Goal: Information Seeking & Learning: Learn about a topic

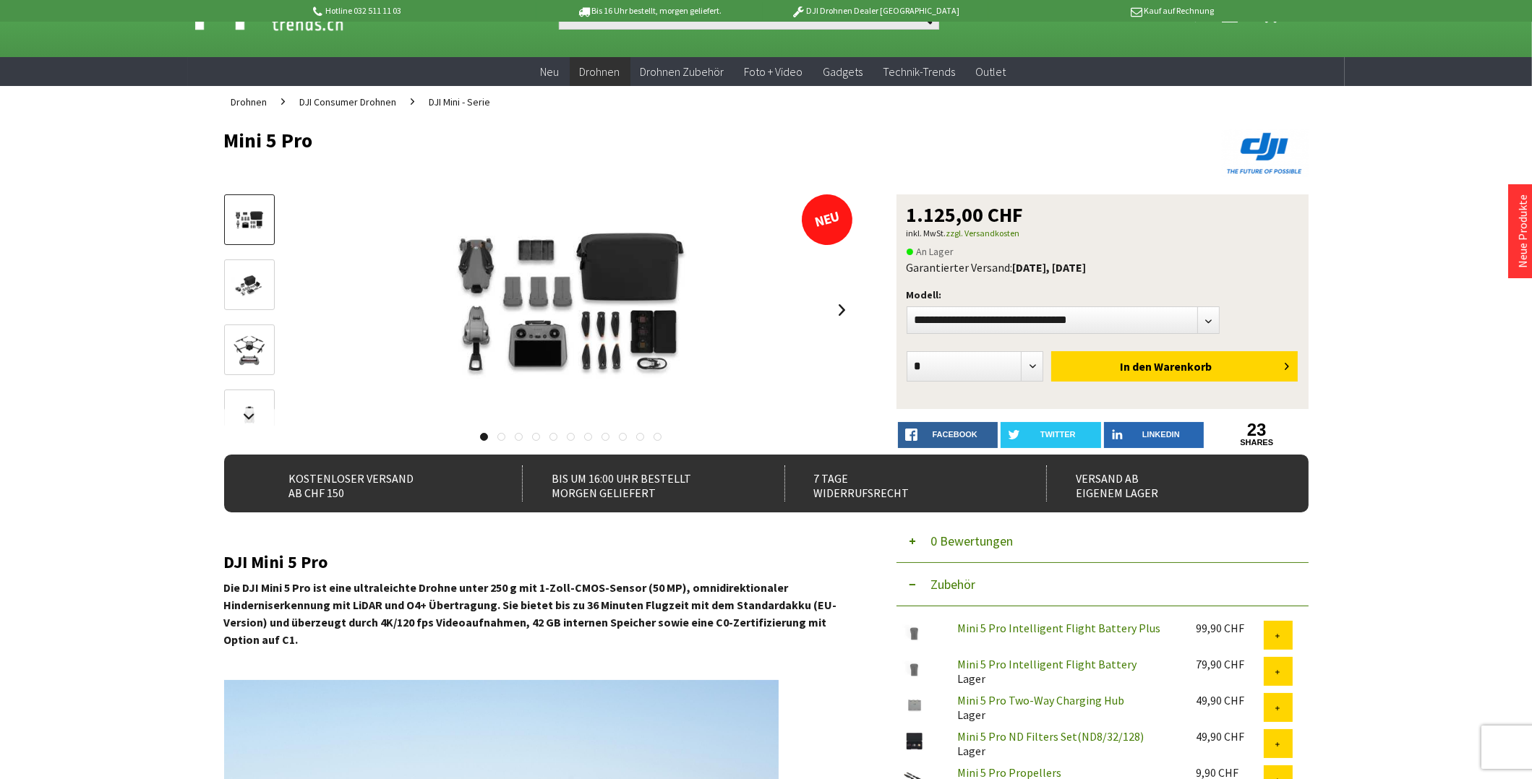
scroll to position [72, 0]
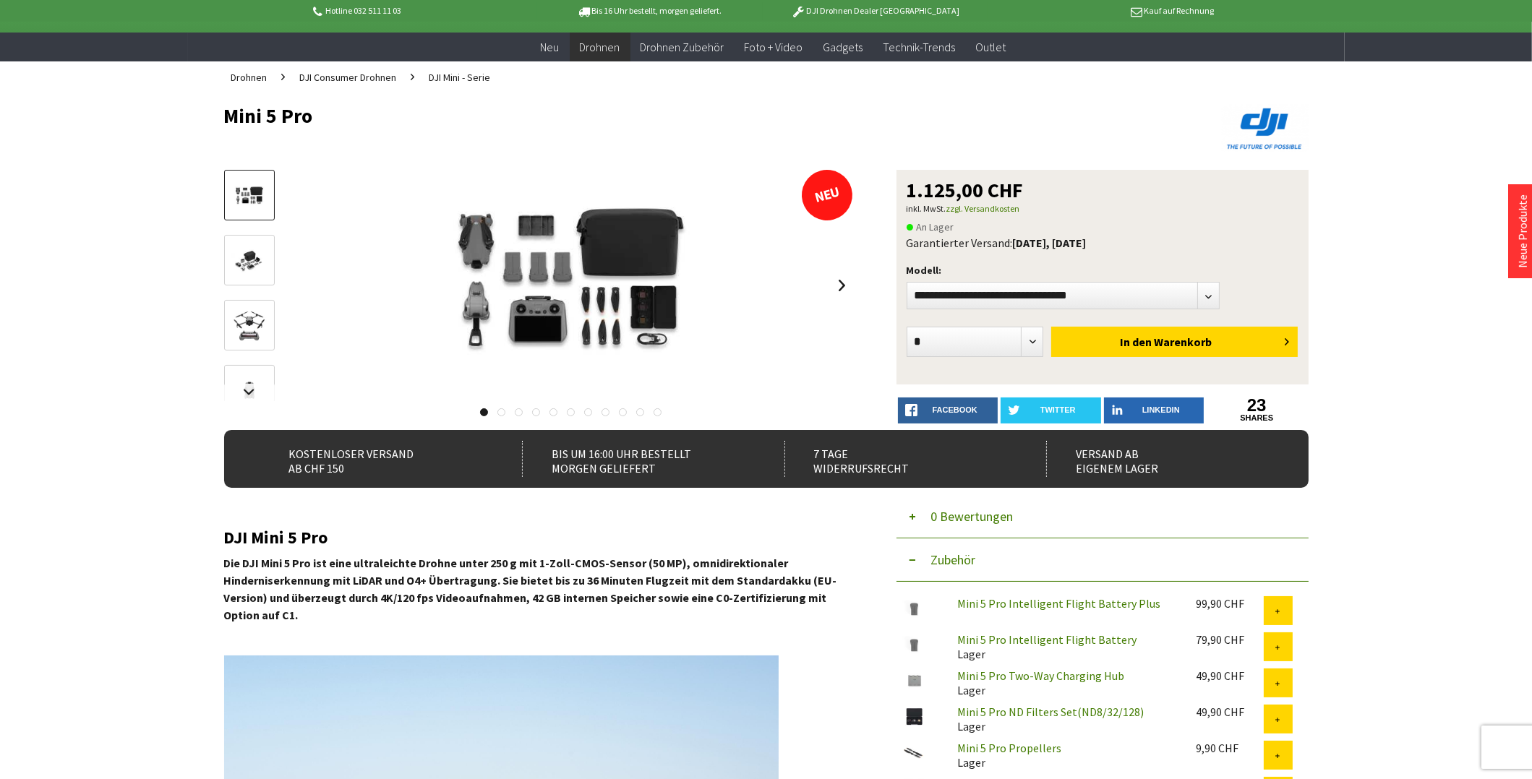
click at [1017, 599] on link "Mini 5 Pro Intelligent Flight Battery Plus" at bounding box center [1058, 603] width 203 height 14
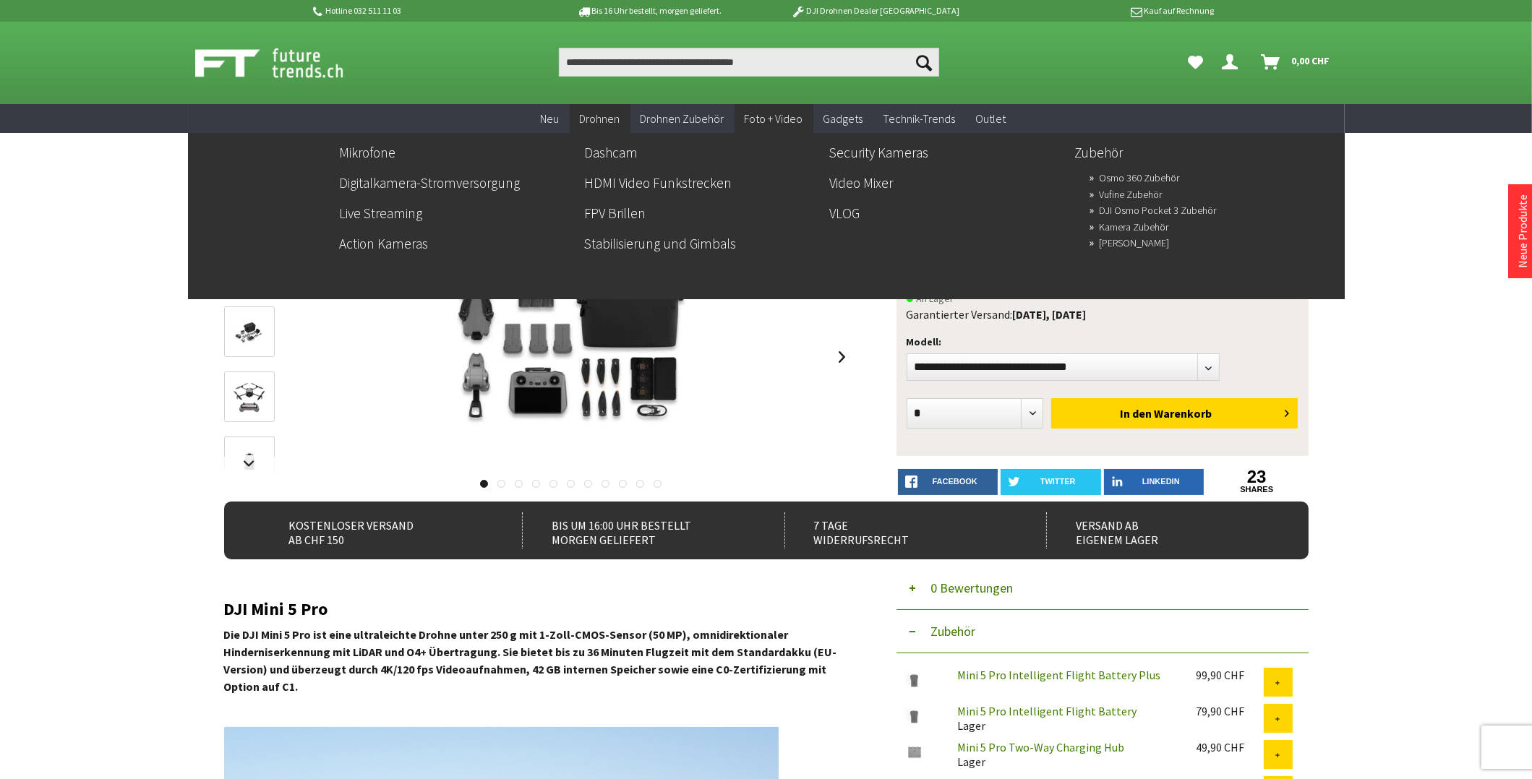
click at [790, 116] on span "Foto + Video" at bounding box center [774, 118] width 59 height 14
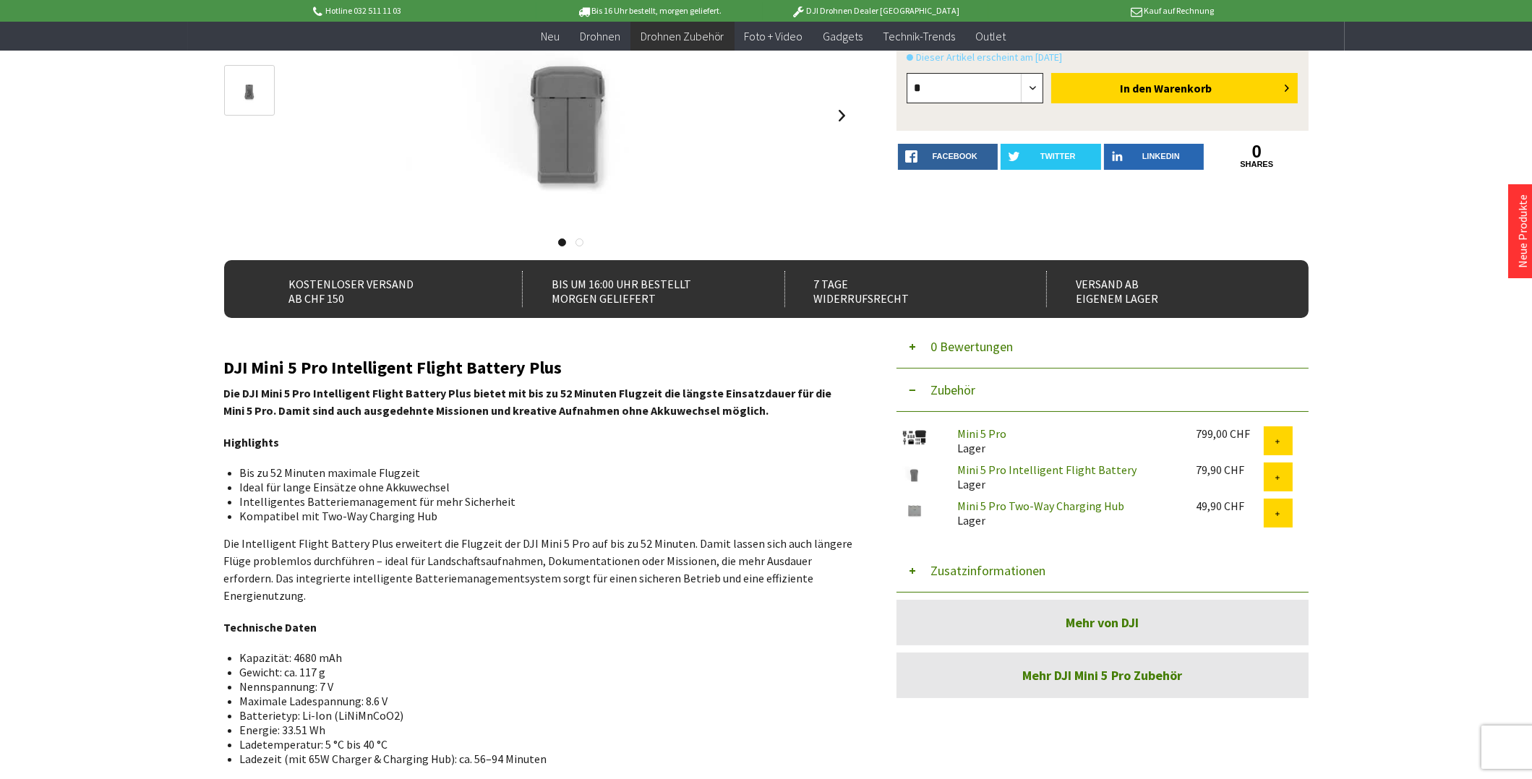
scroll to position [217, 0]
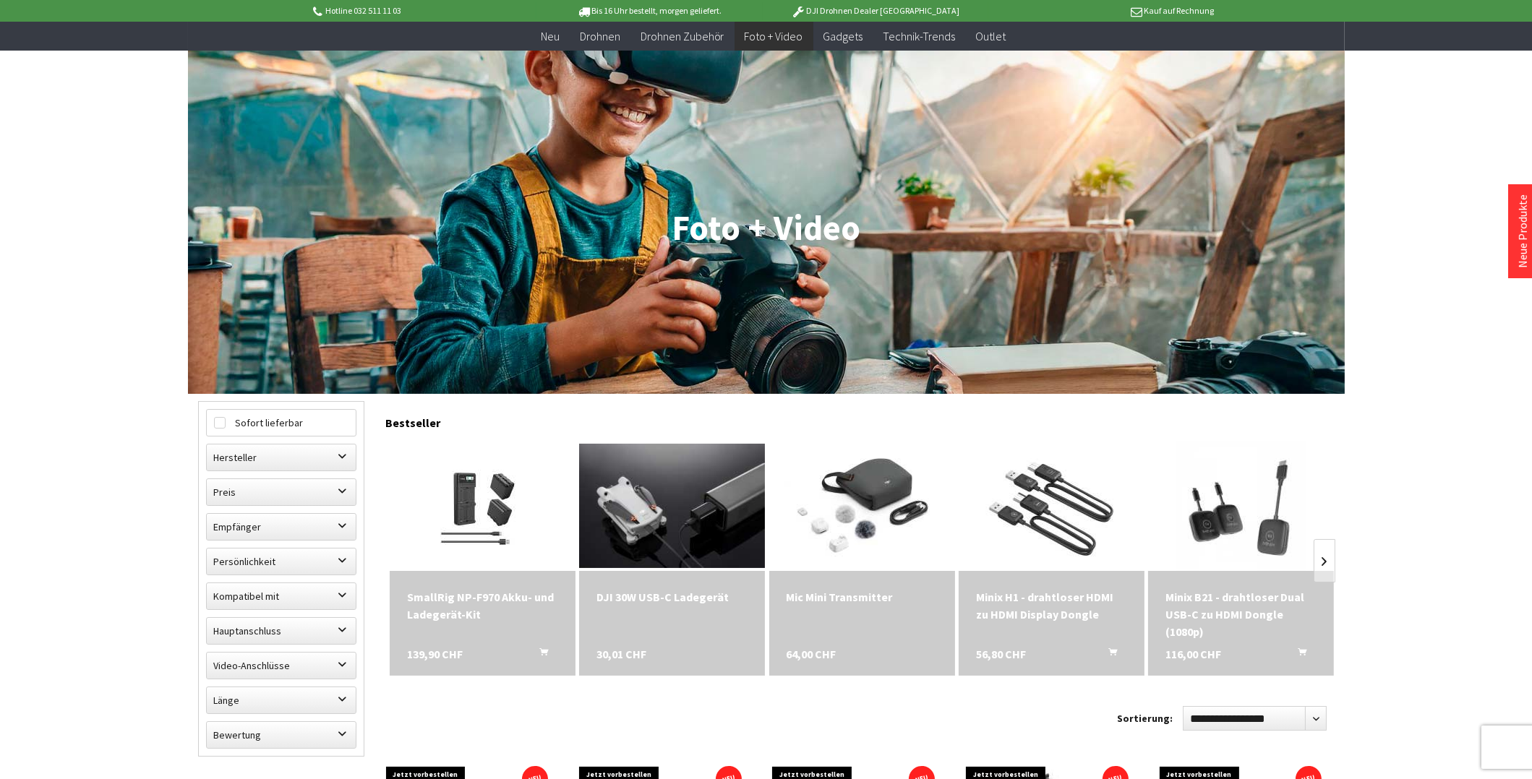
scroll to position [144, 0]
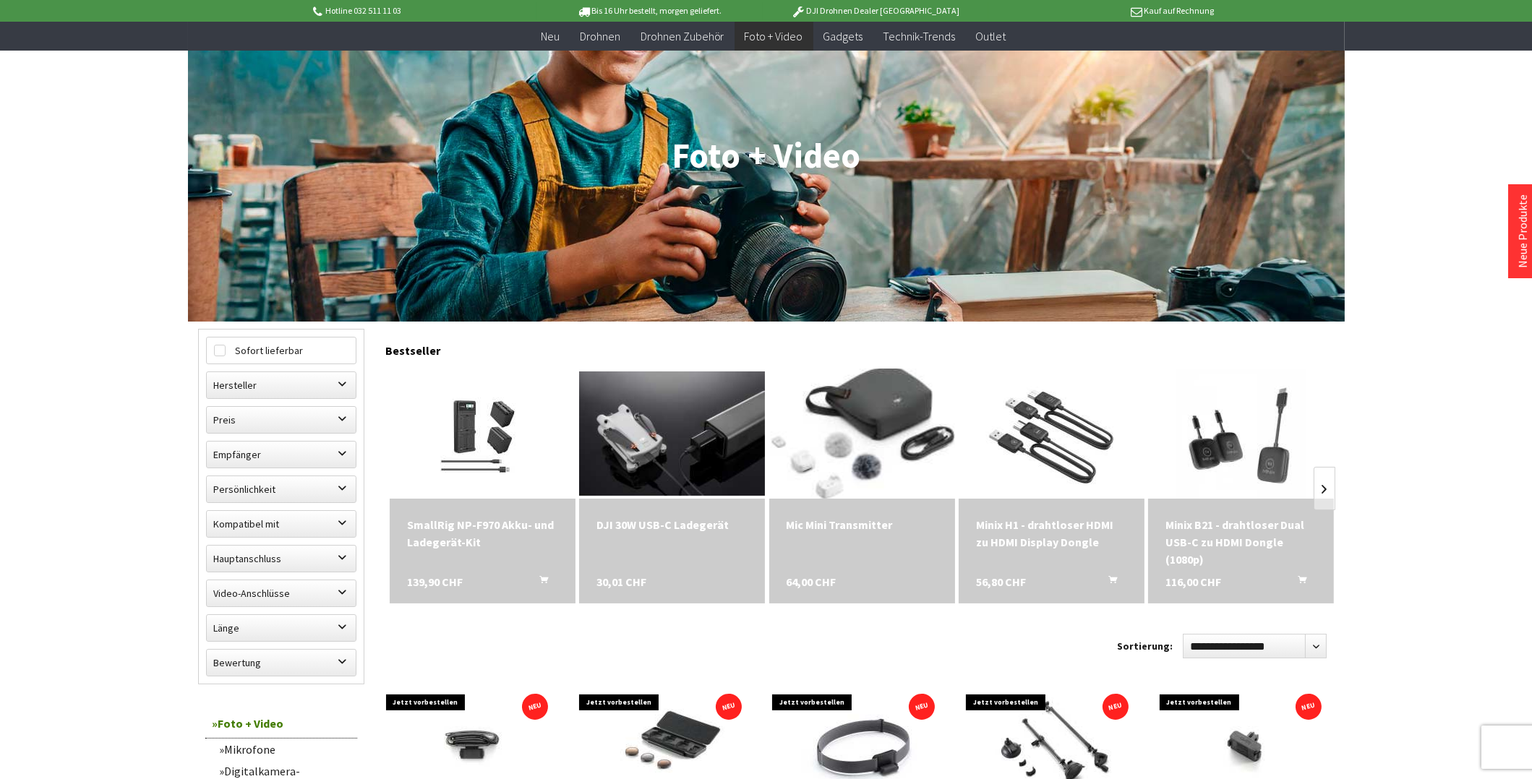
click at [864, 442] on img at bounding box center [861, 434] width 215 height 182
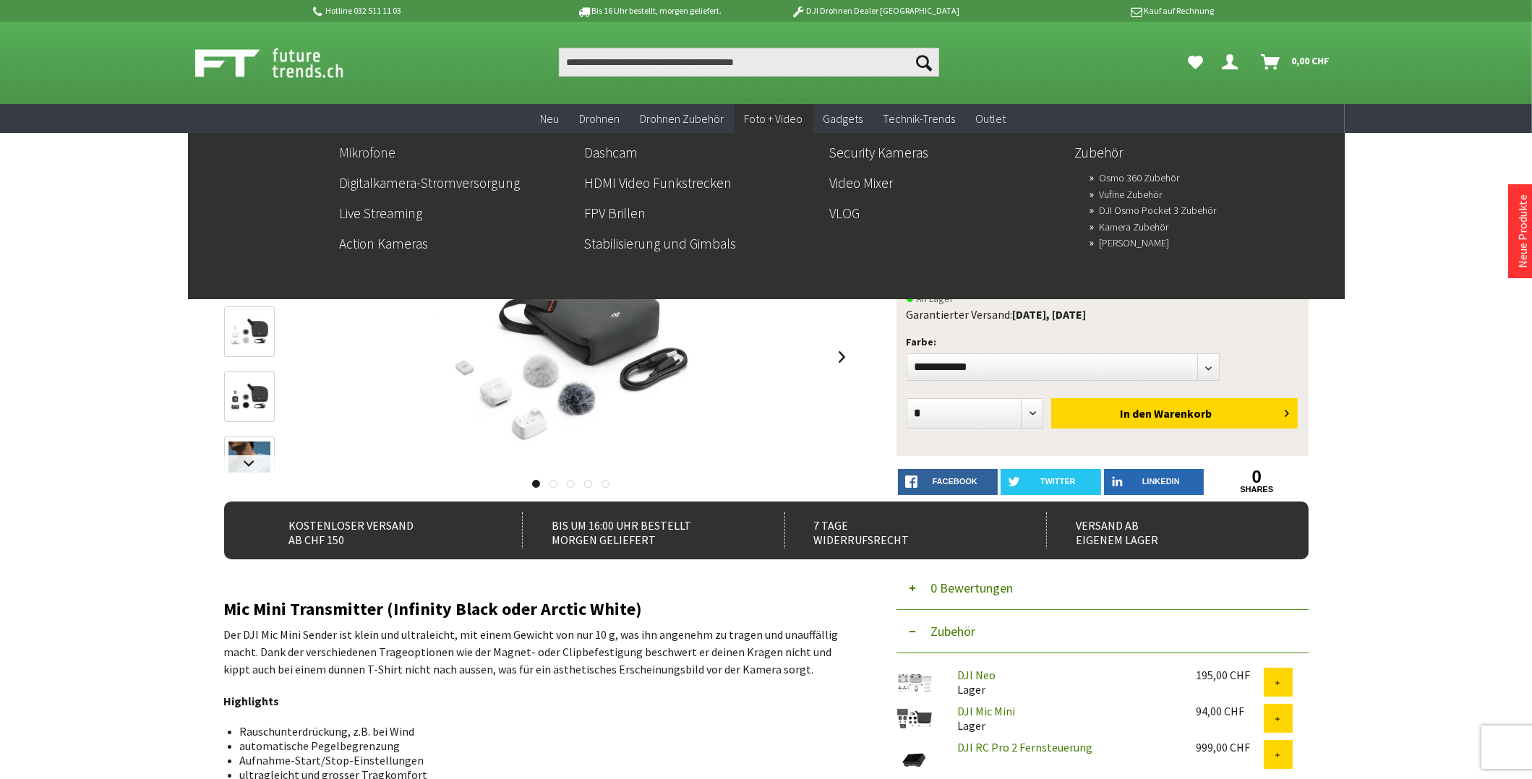
click at [389, 156] on link "Mikrofone" at bounding box center [457, 152] width 234 height 25
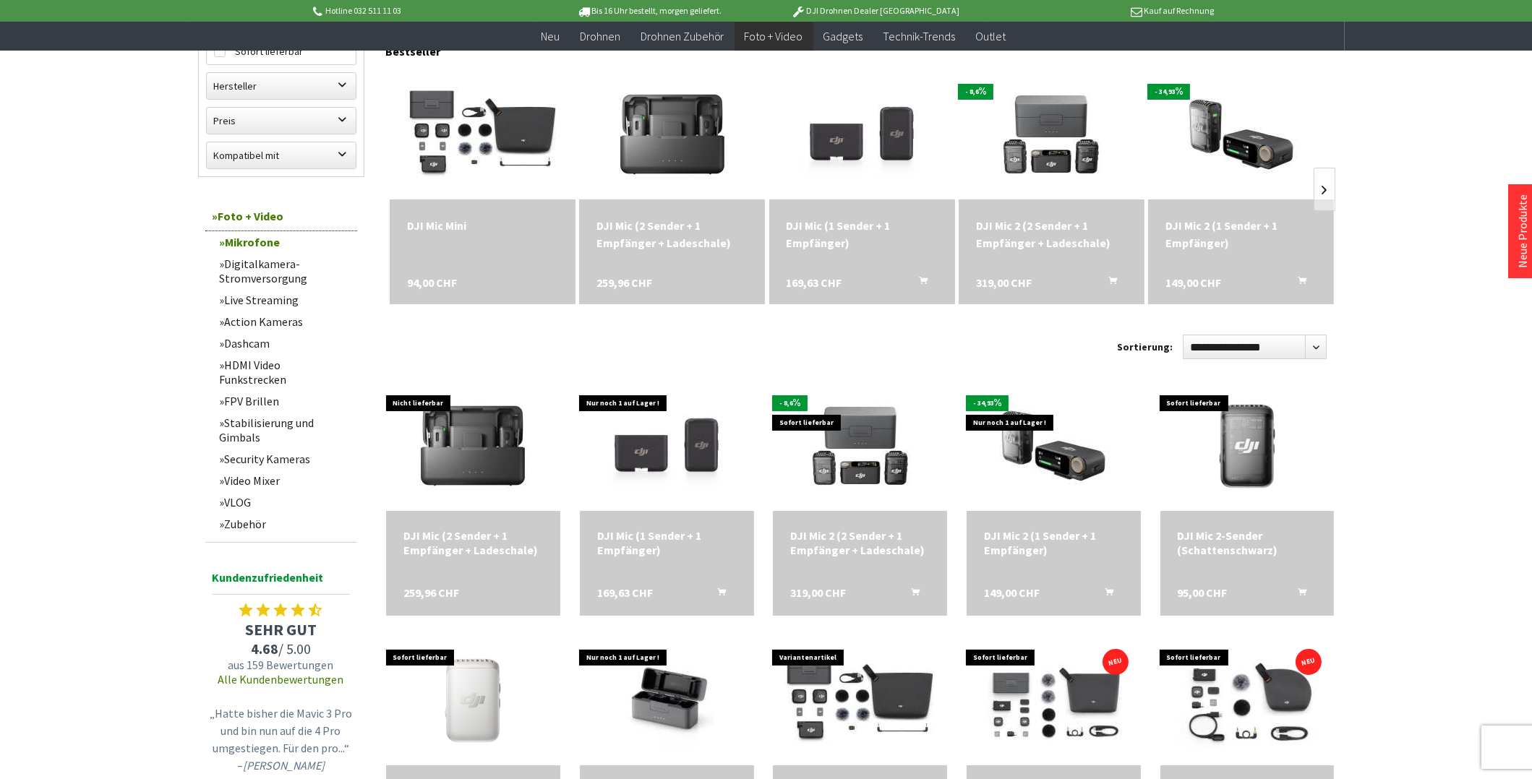
scroll to position [217, 0]
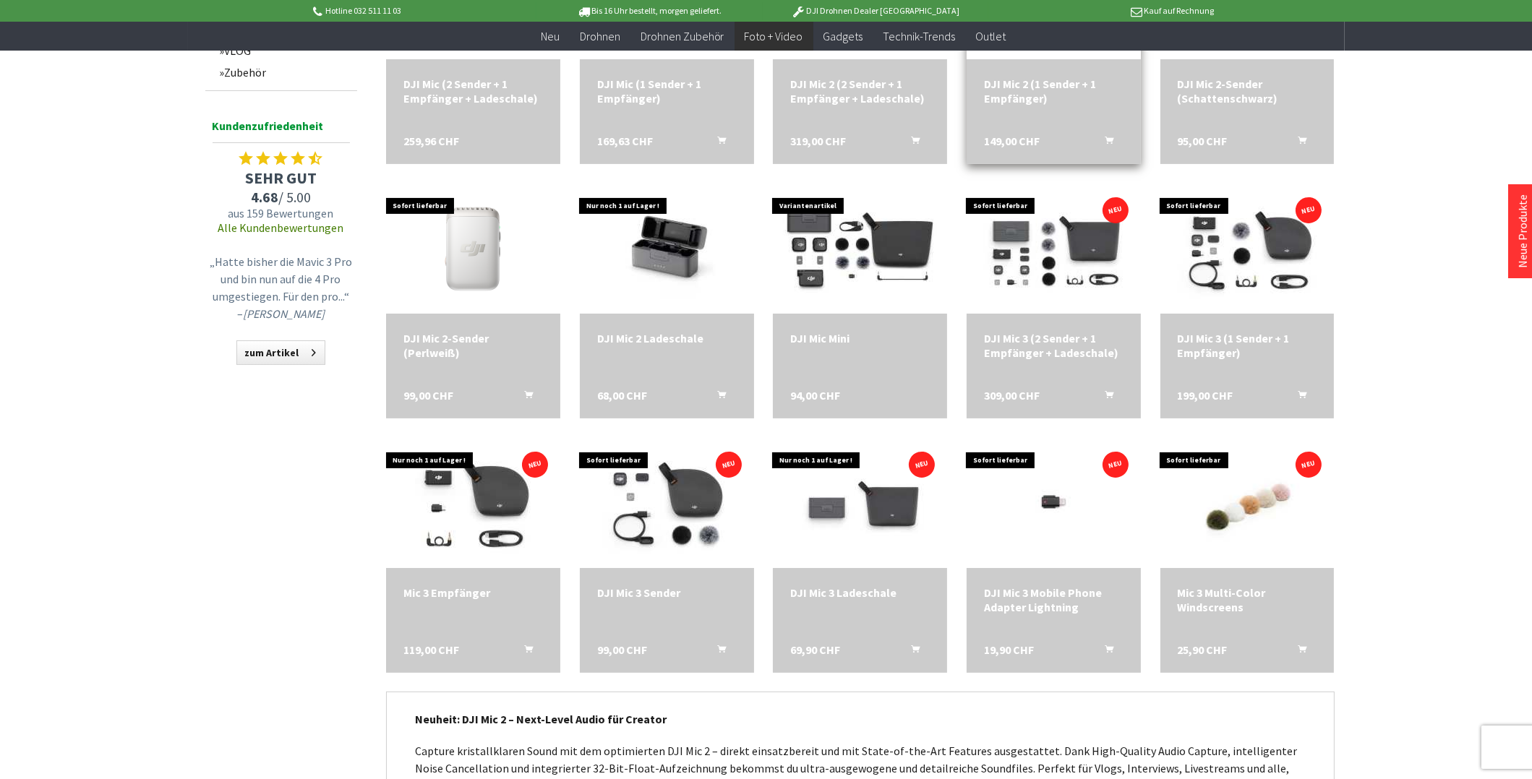
scroll to position [650, 0]
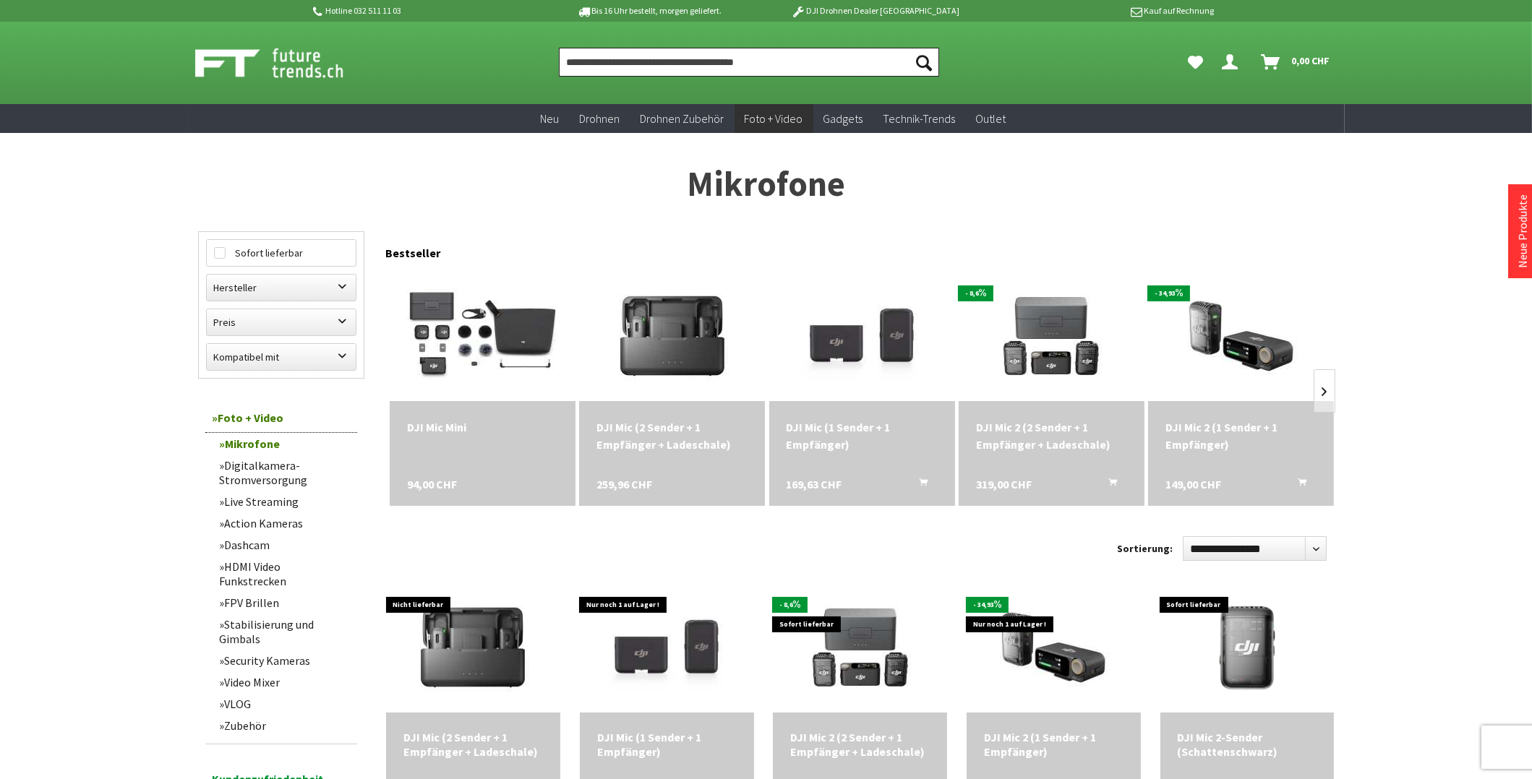
click at [591, 67] on input "Produkt, Marke, Kategorie, EAN, Artikelnummer…" at bounding box center [749, 62] width 380 height 29
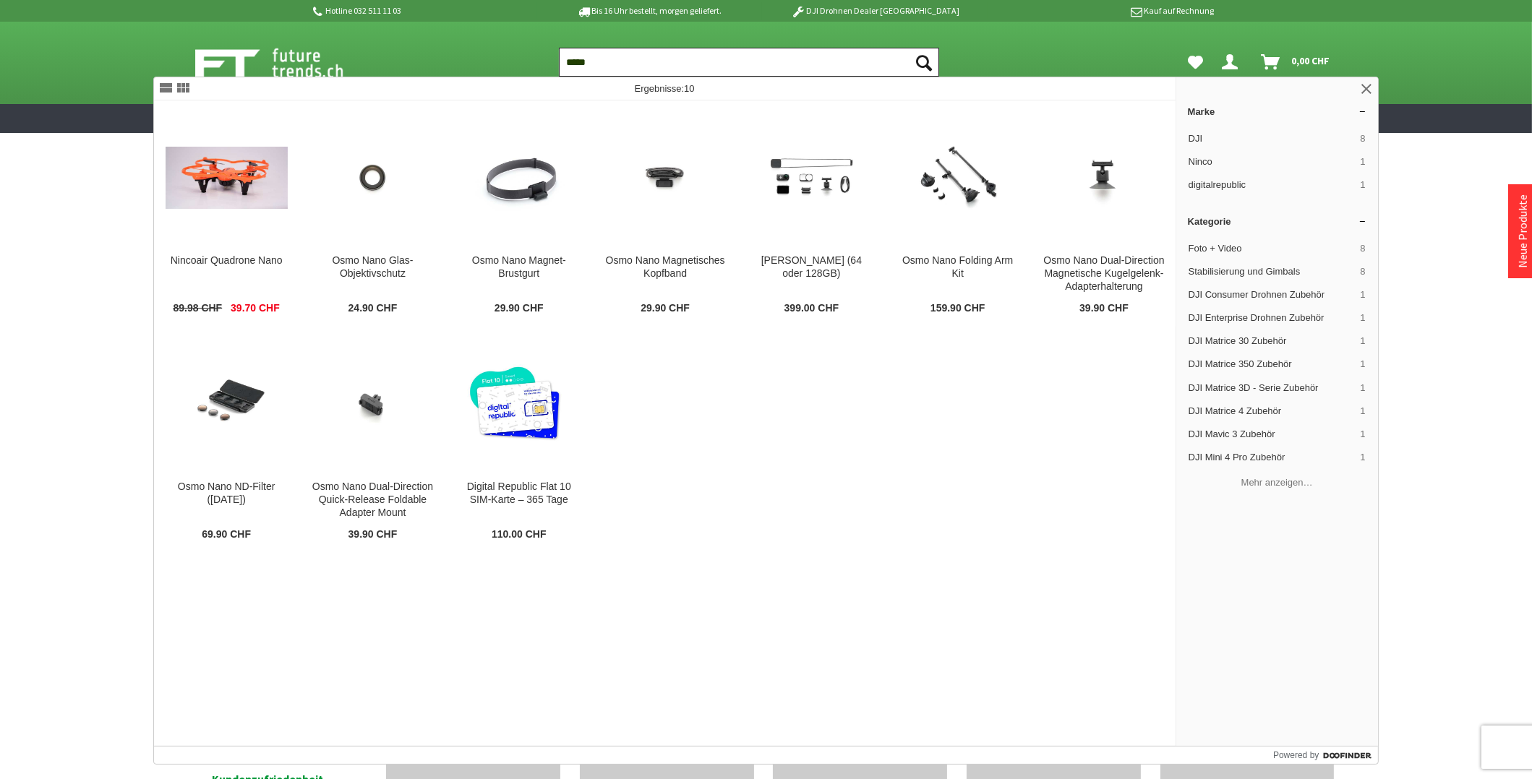
type input "****"
click at [909, 48] on button "Suchen" at bounding box center [924, 62] width 30 height 29
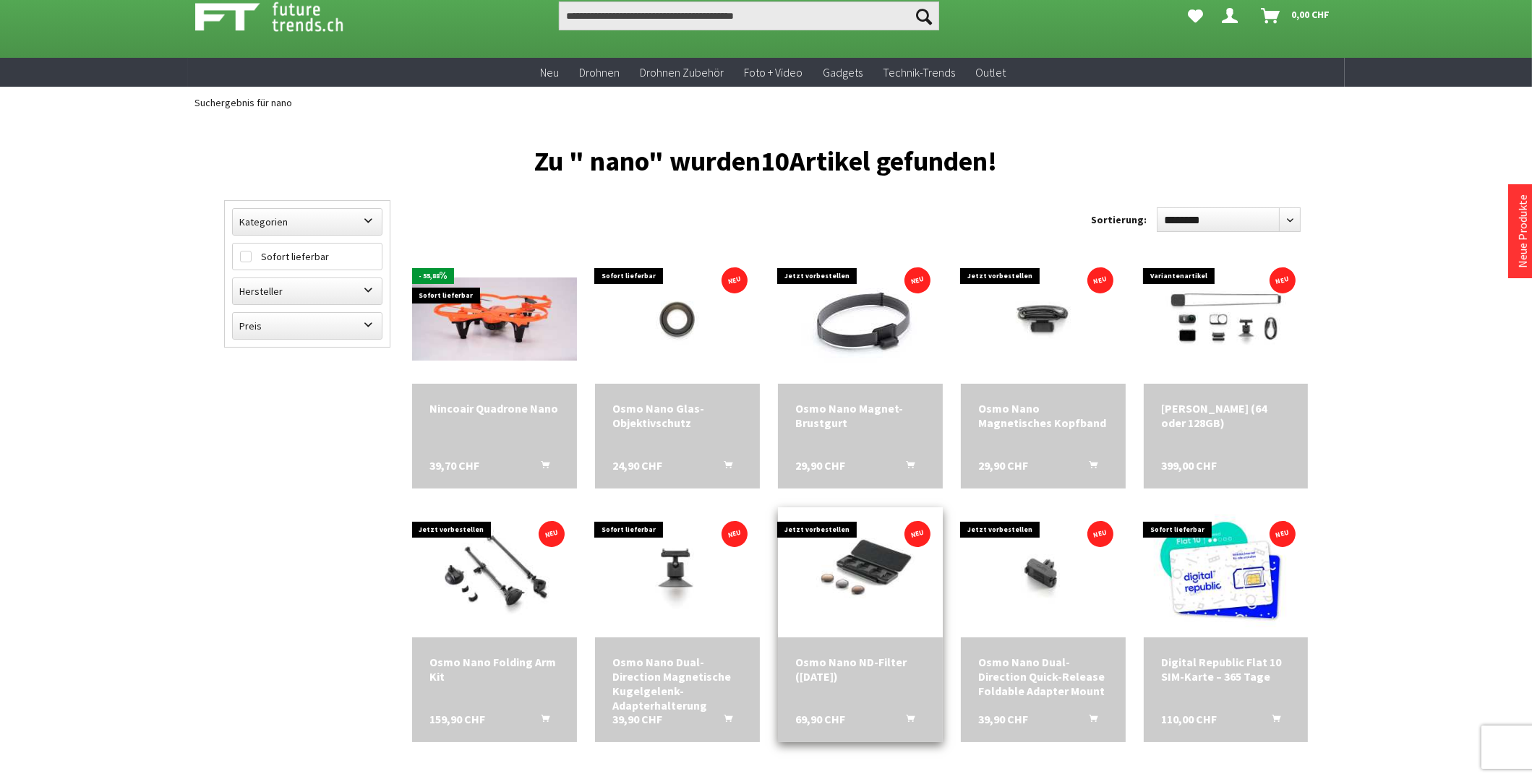
scroll to position [72, 0]
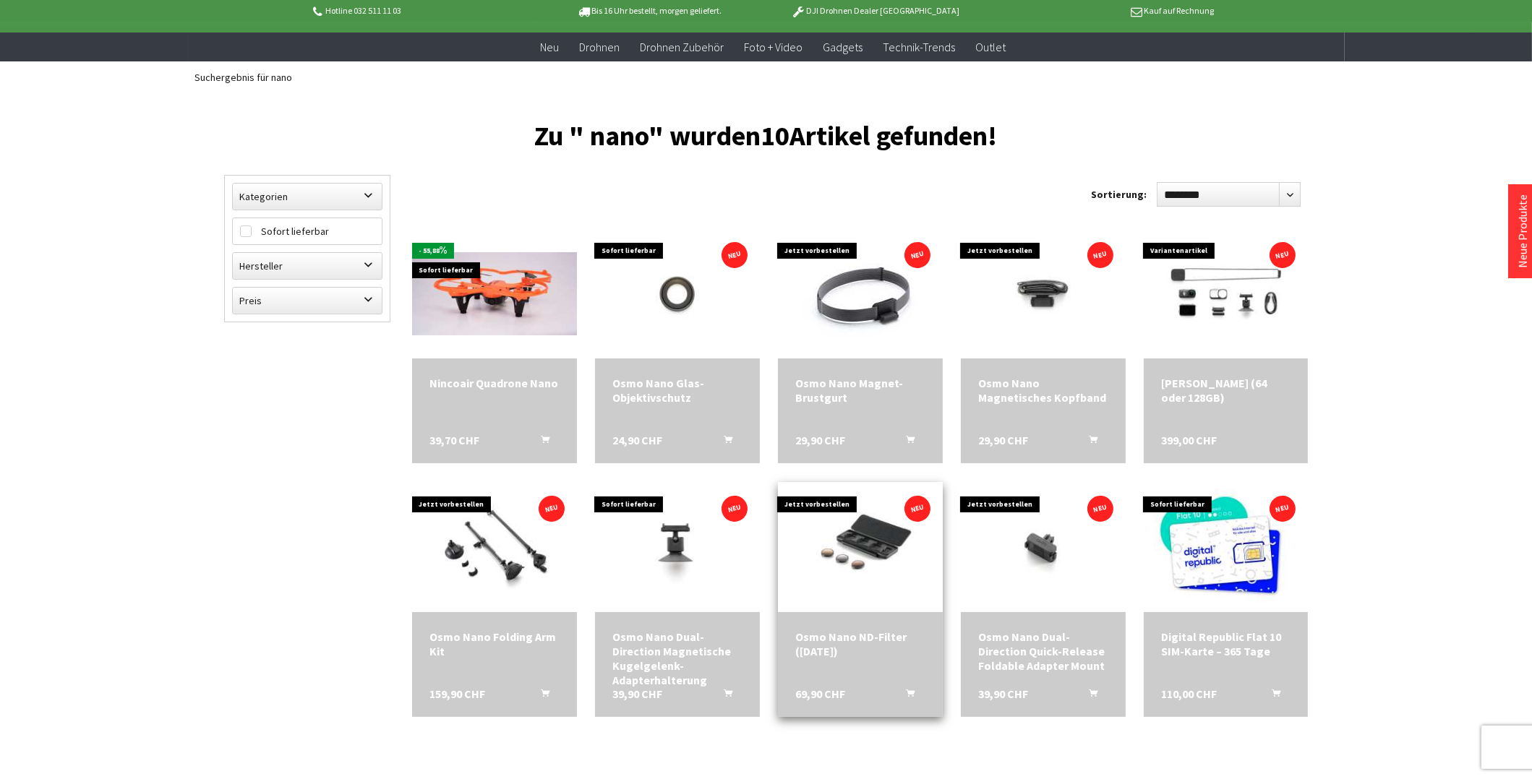
click at [870, 534] on img at bounding box center [860, 547] width 165 height 124
